Goal: Transaction & Acquisition: Subscribe to service/newsletter

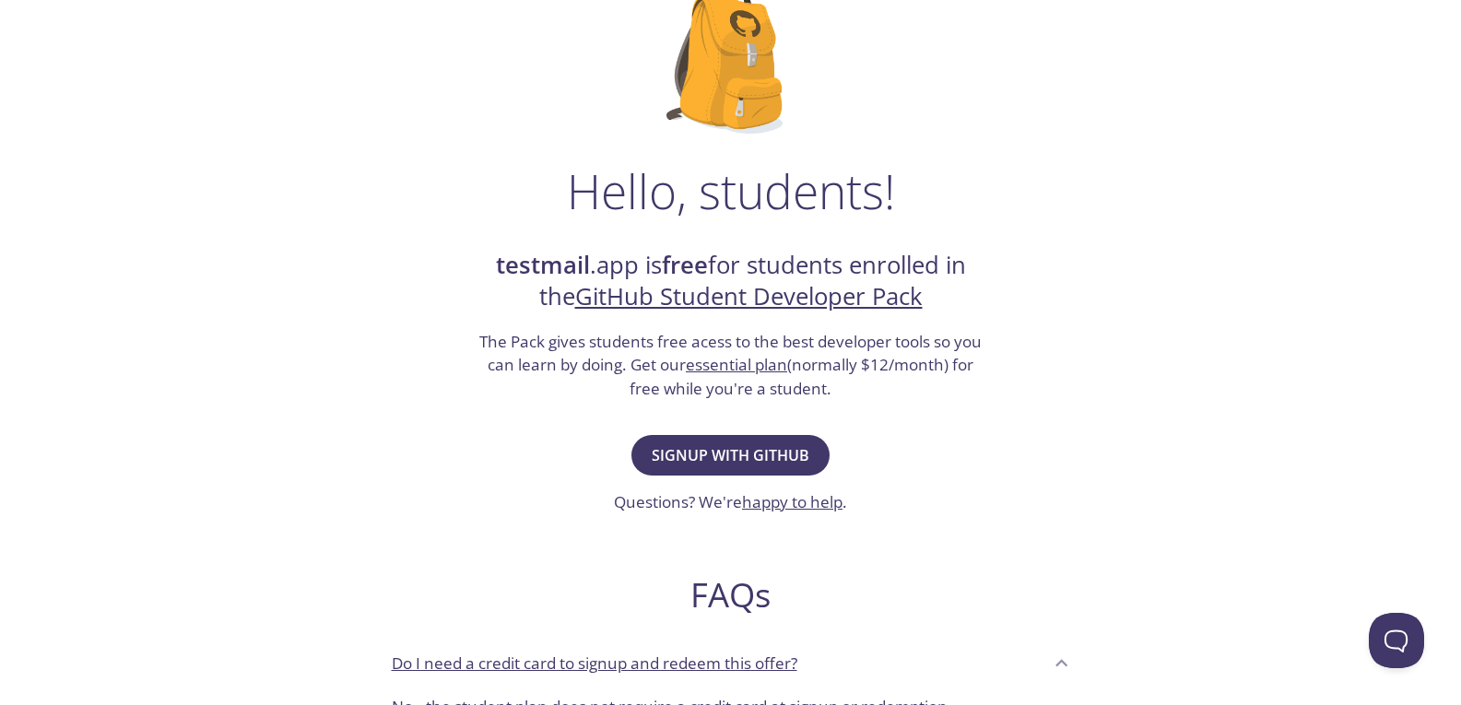
scroll to position [184, 0]
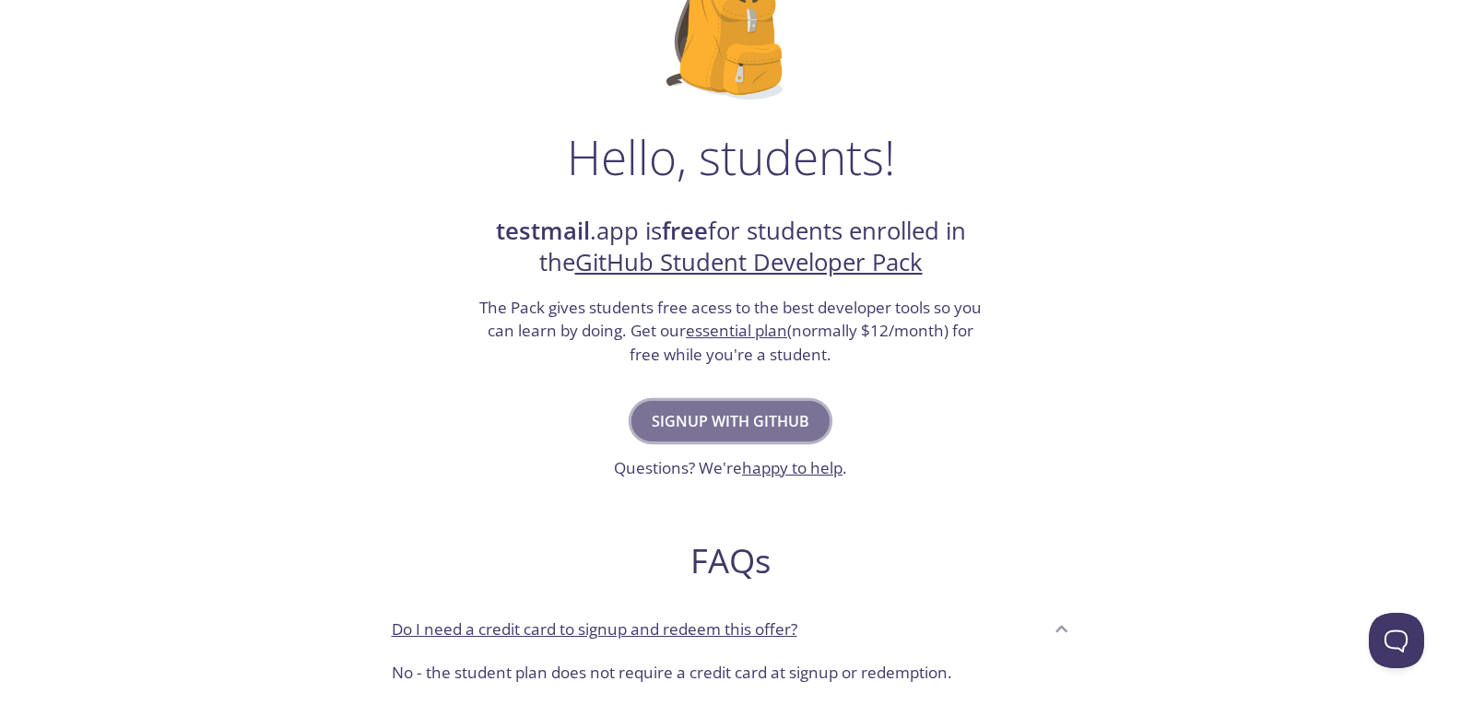
click at [729, 424] on span "Signup with GitHub" at bounding box center [731, 421] width 158 height 26
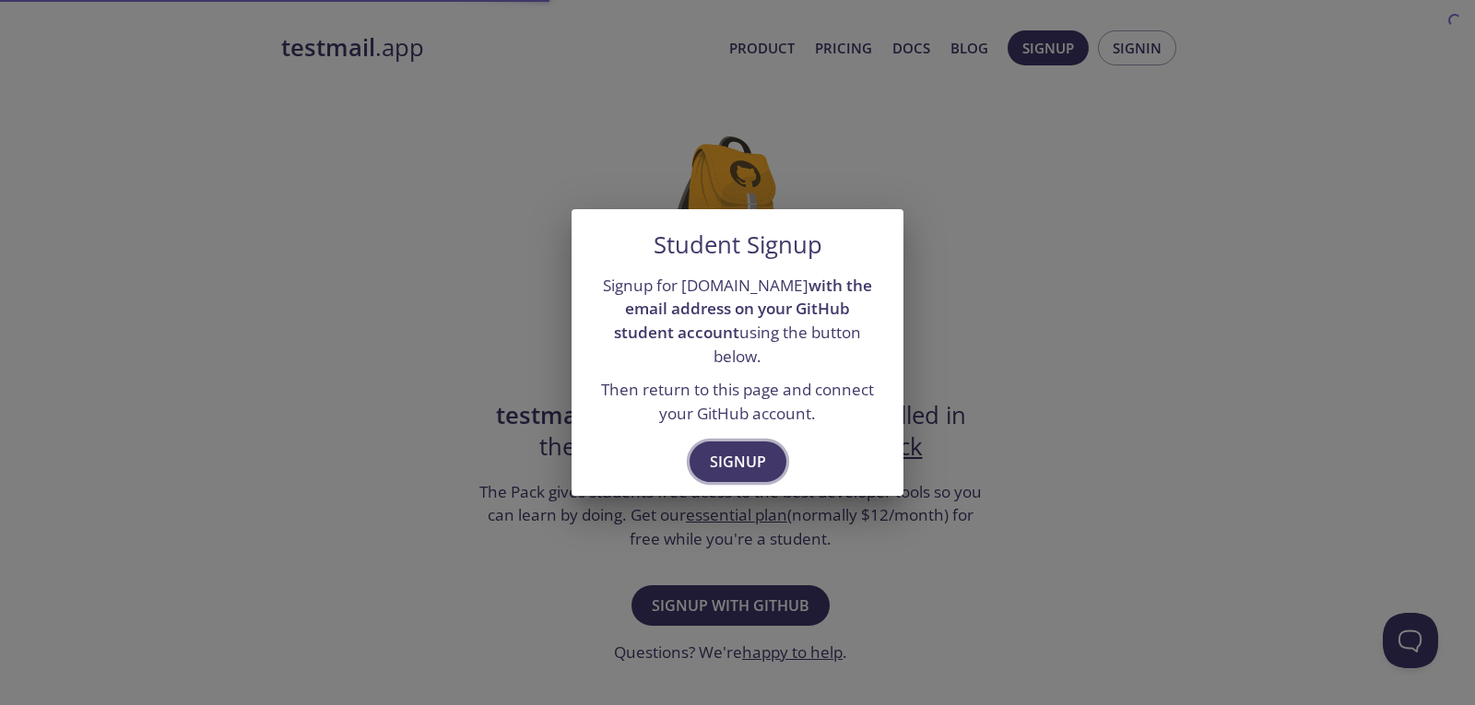
click at [754, 449] on span "Signup" at bounding box center [738, 462] width 56 height 26
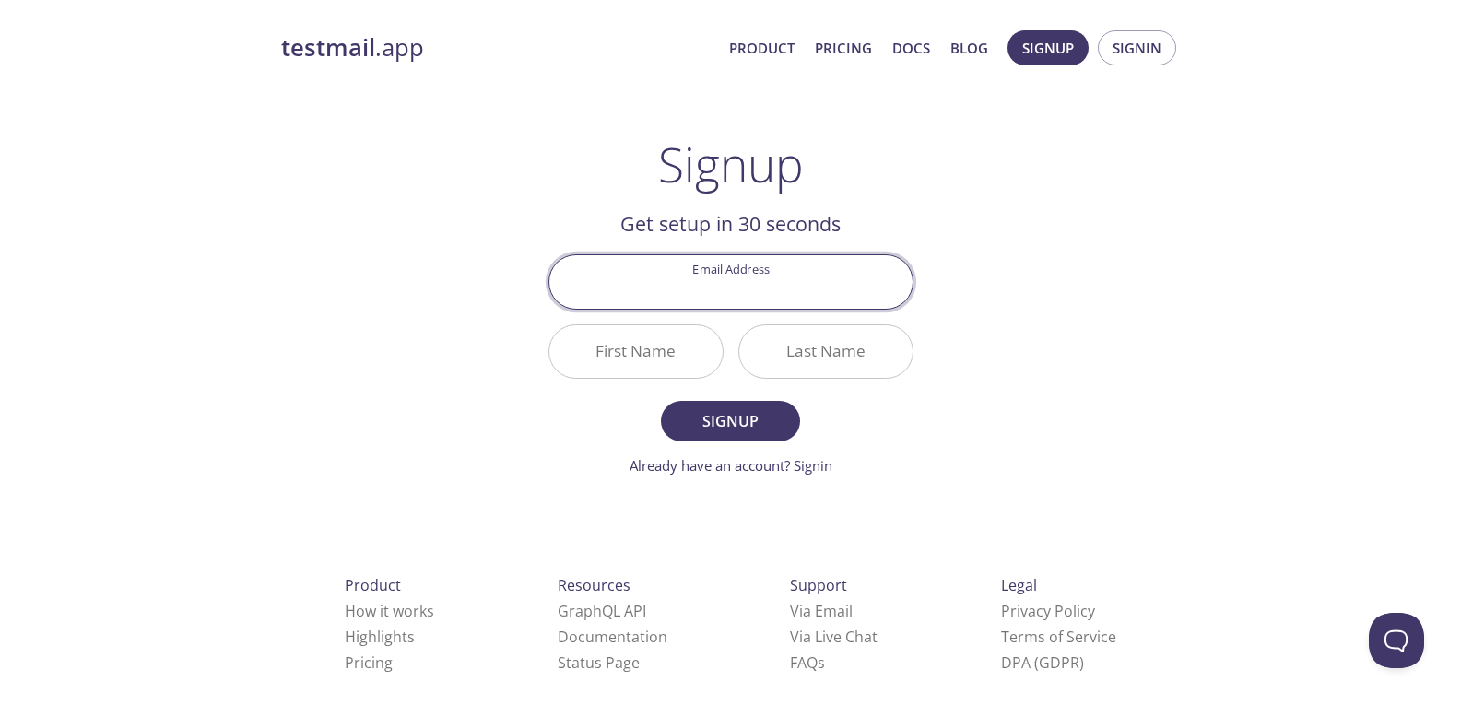
click at [765, 289] on input "Email Address" at bounding box center [730, 281] width 363 height 53
type input "[EMAIL_ADDRESS][DOMAIN_NAME]"
click at [587, 350] on input "First Name" at bounding box center [635, 351] width 173 height 53
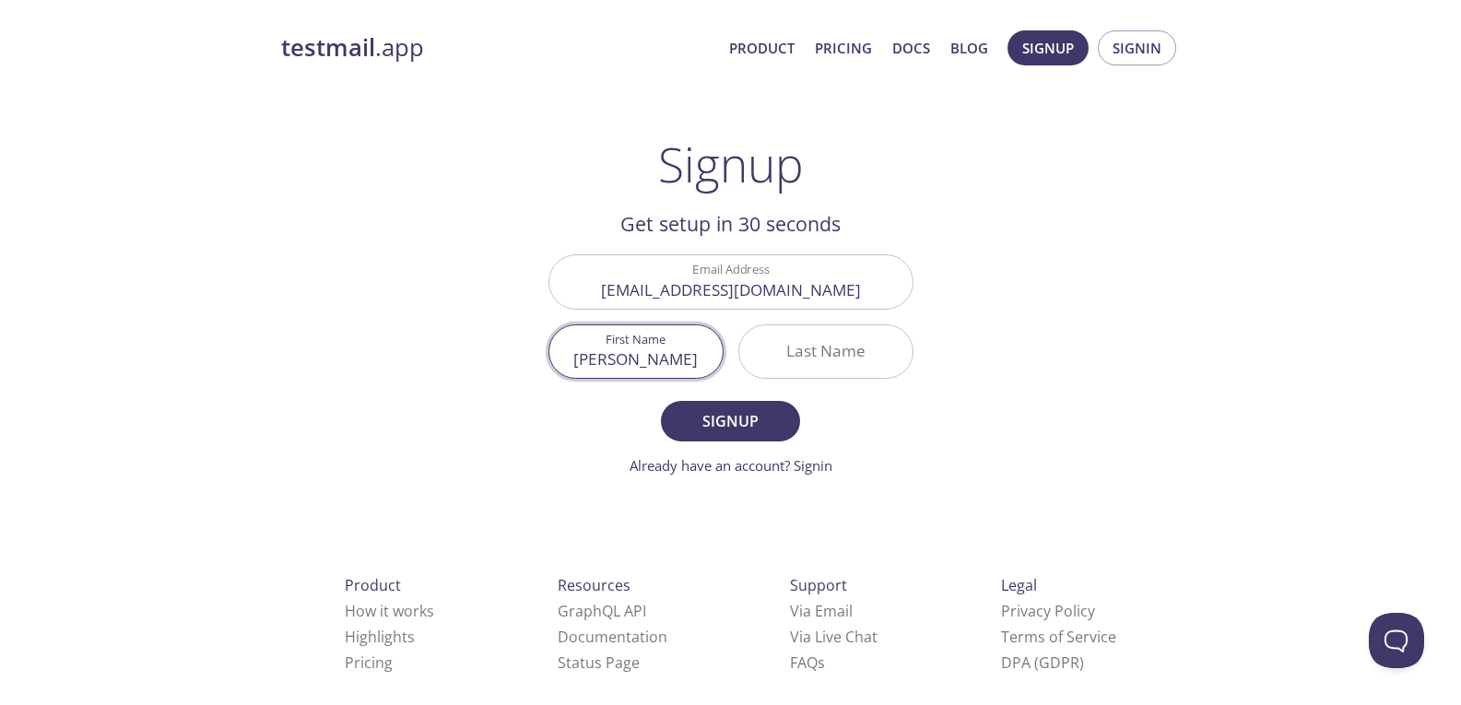
type input "[PERSON_NAME]"
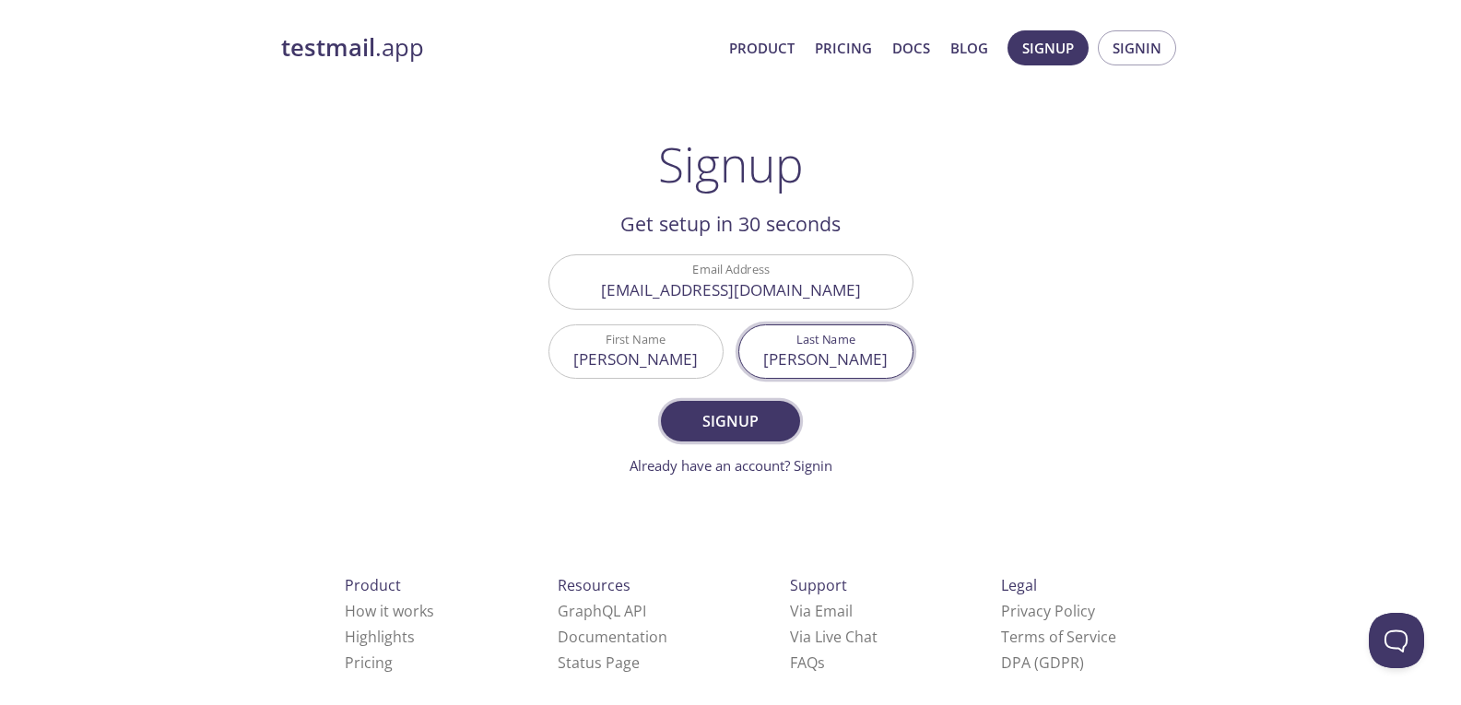
type input "[PERSON_NAME]"
click at [732, 419] on span "Signup" at bounding box center [730, 421] width 98 height 26
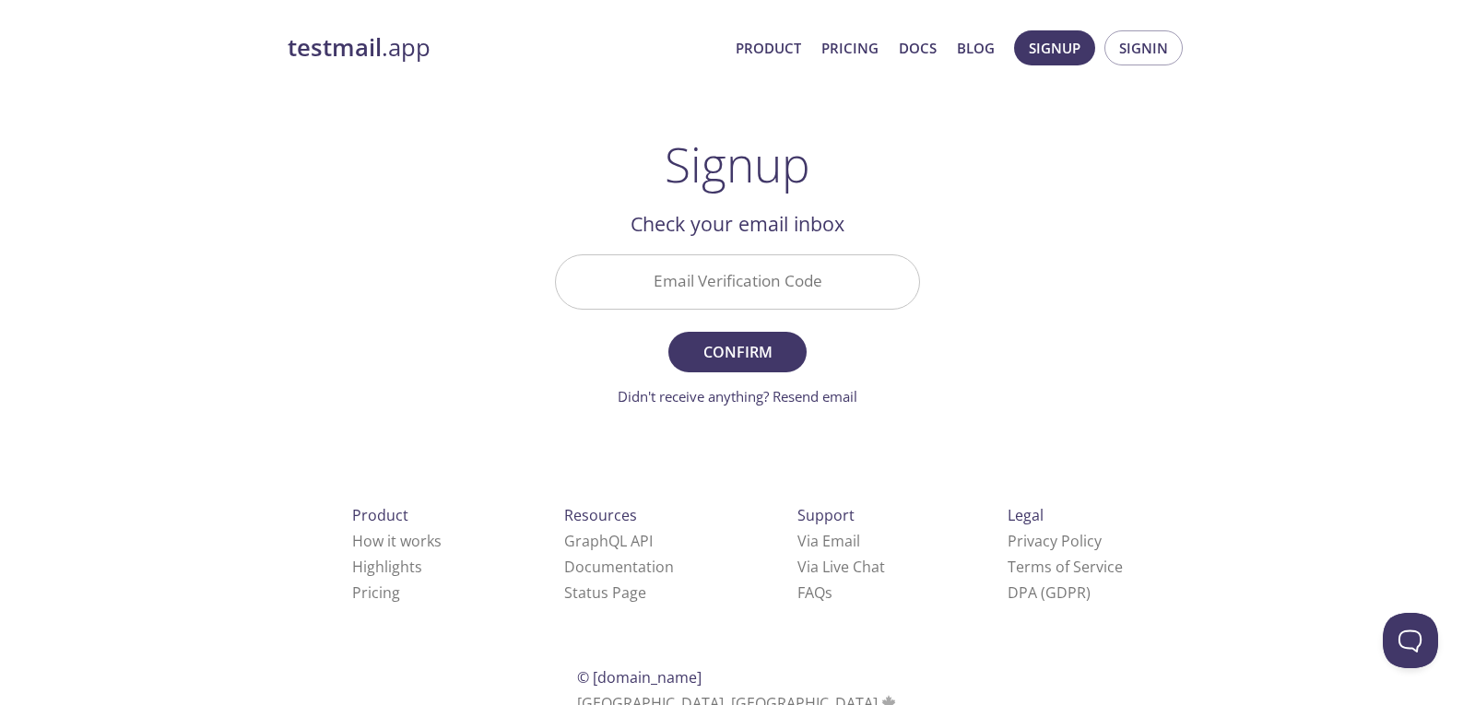
click at [797, 287] on input "Email Verification Code" at bounding box center [737, 281] width 363 height 53
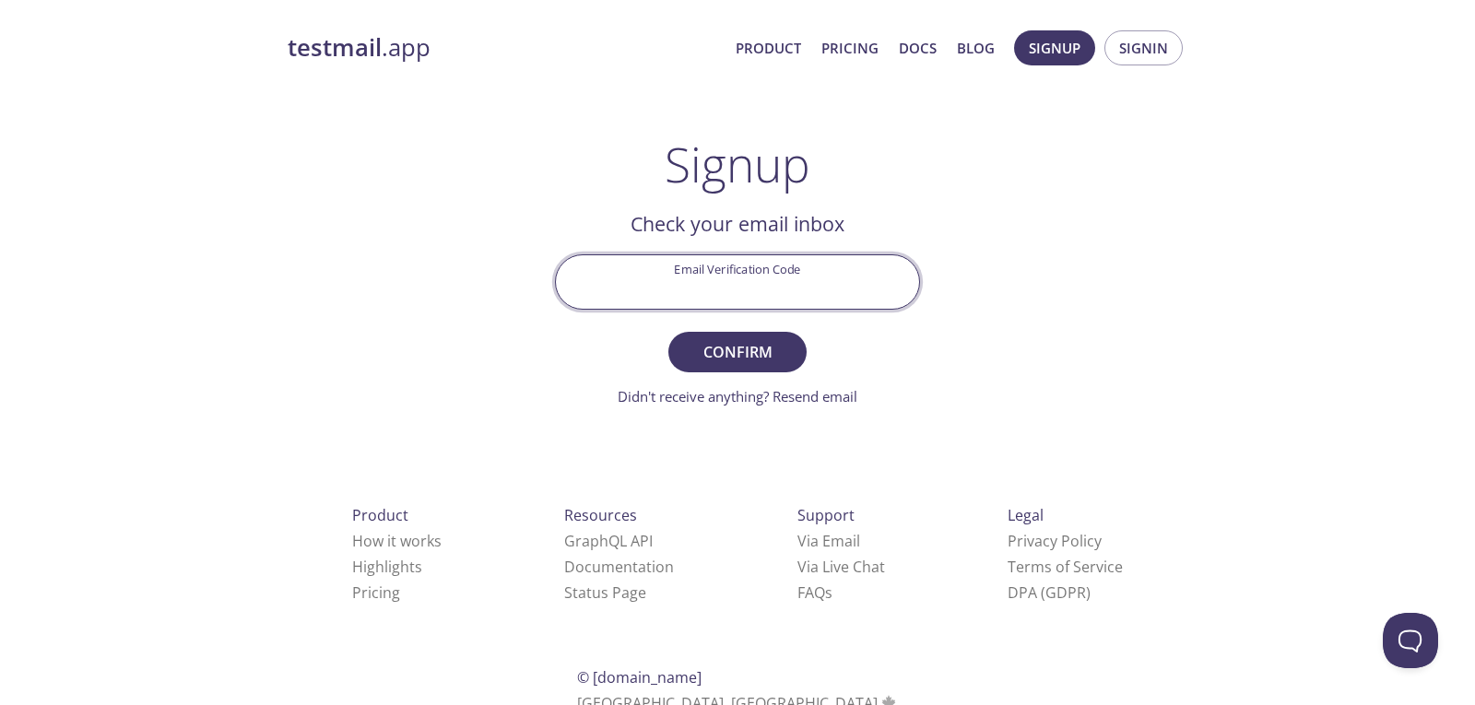
click at [843, 268] on input "Email Verification Code" at bounding box center [737, 281] width 363 height 53
paste input "MXDYLH5"
type input "MXDYLH5"
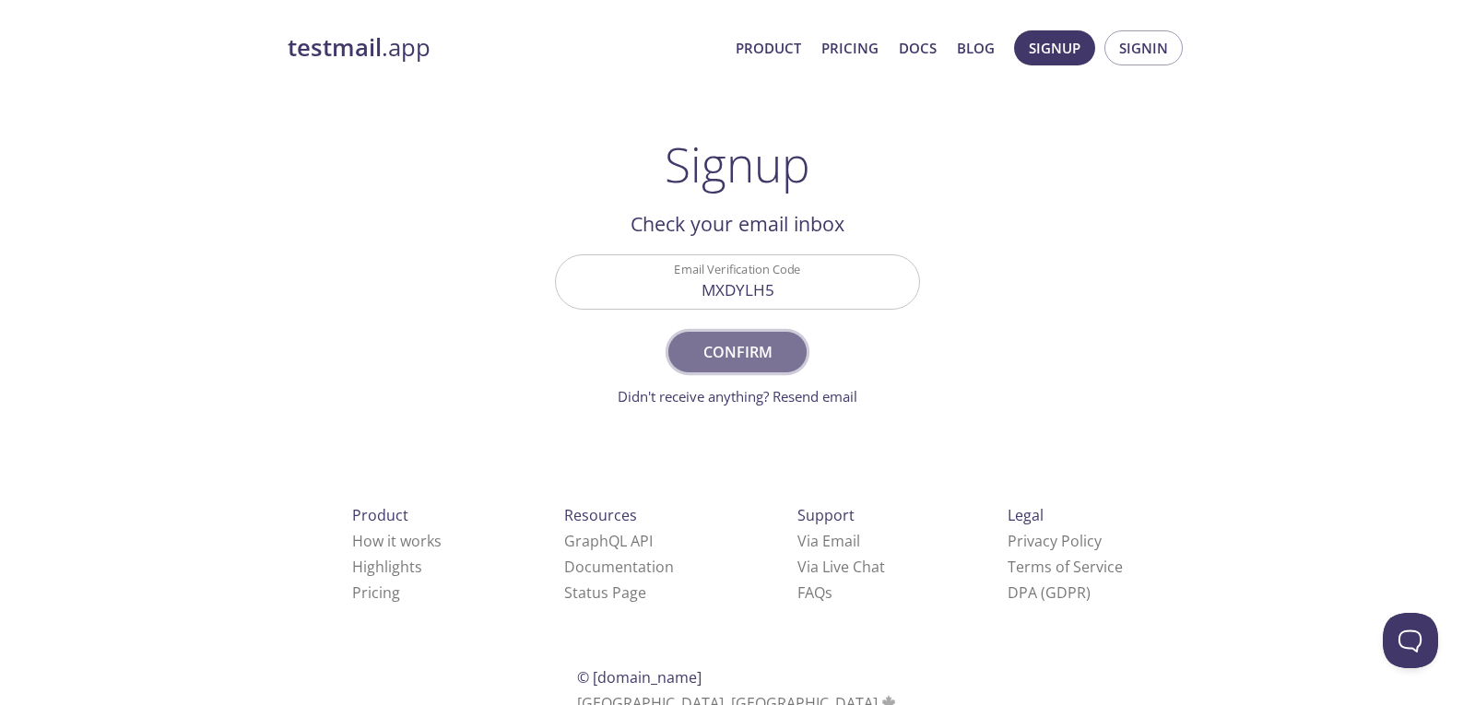
click at [772, 337] on button "Confirm" at bounding box center [737, 352] width 138 height 41
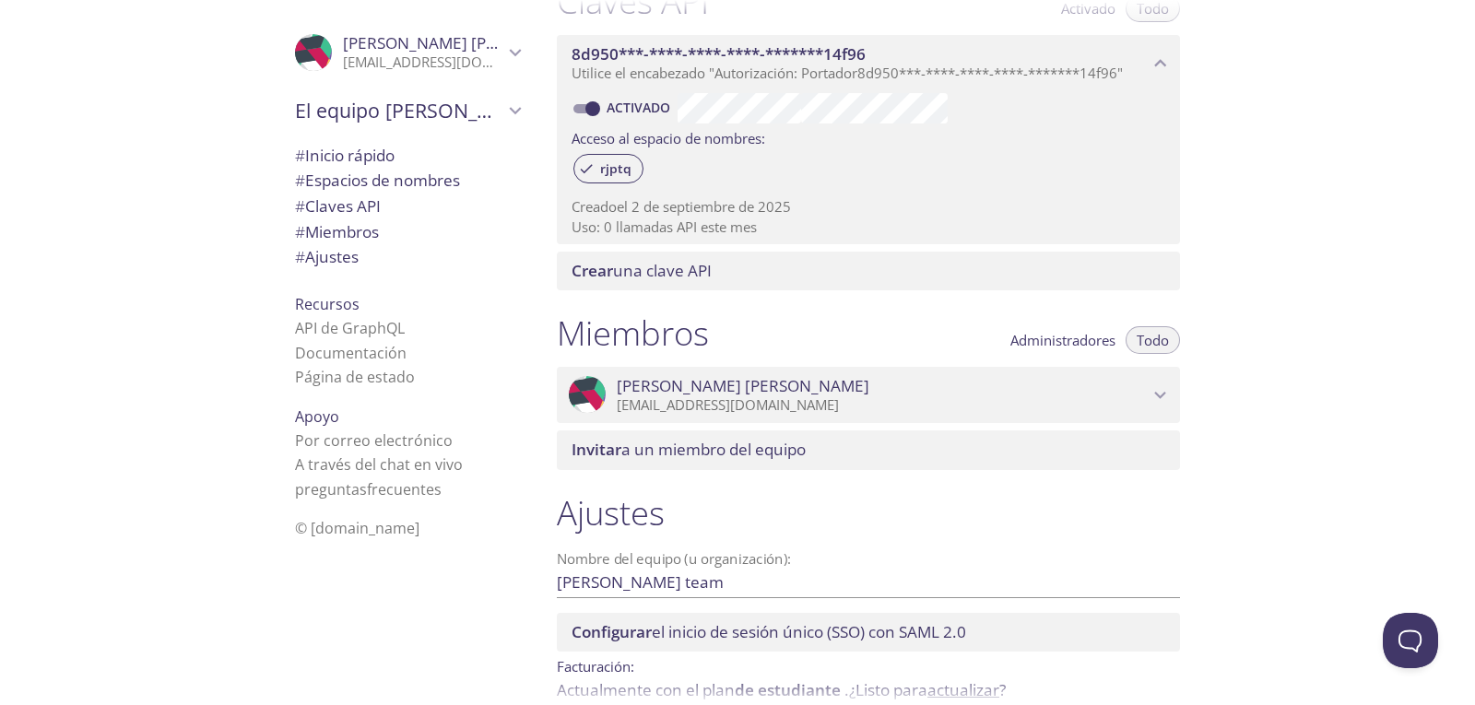
scroll to position [567, 0]
click at [335, 353] on font "Documentación" at bounding box center [351, 353] width 112 height 20
